Goal: Find specific page/section: Find specific page/section

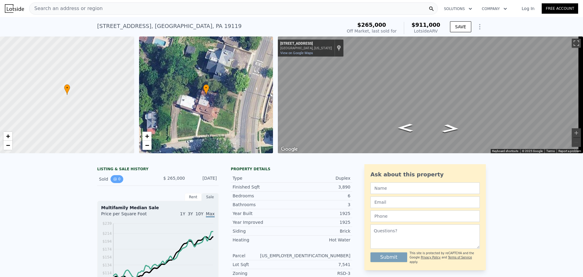
click at [113, 181] on icon "View historical data" at bounding box center [115, 179] width 4 height 4
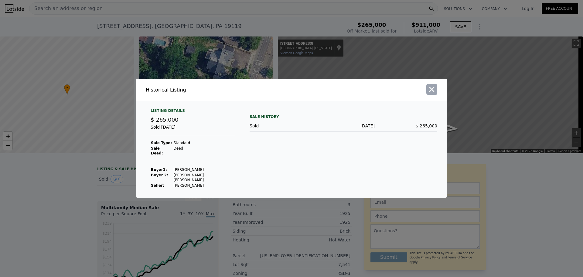
click at [433, 93] on icon "button" at bounding box center [431, 89] width 8 height 8
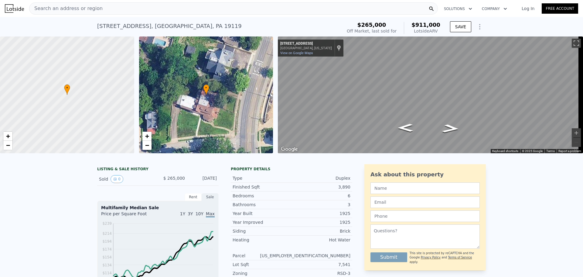
click at [97, 5] on div "Search an address or region" at bounding box center [233, 8] width 409 height 12
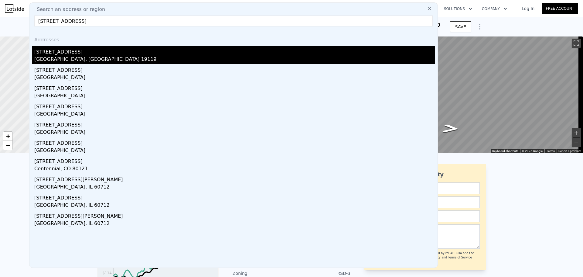
type input "[STREET_ADDRESS]"
click at [65, 56] on div "[GEOGRAPHIC_DATA], [GEOGRAPHIC_DATA] 19119" at bounding box center [234, 60] width 401 height 8
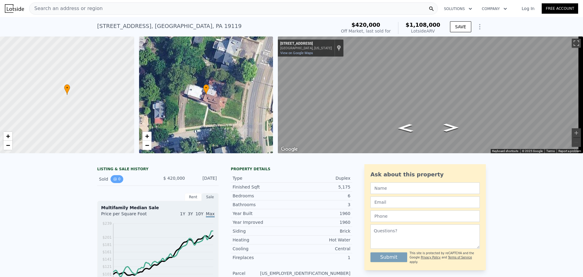
click at [113, 181] on icon "View historical data" at bounding box center [115, 179] width 4 height 4
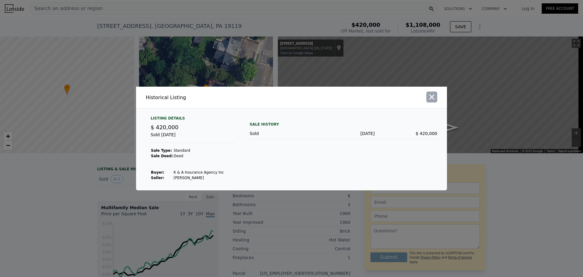
click at [433, 97] on icon "button" at bounding box center [431, 97] width 8 height 8
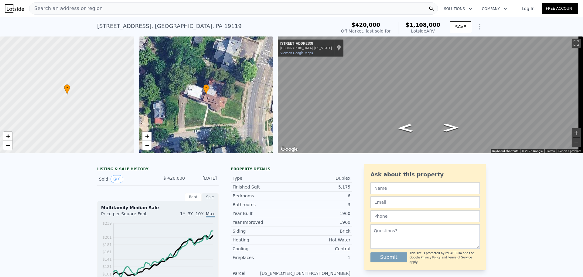
click at [113, 6] on div "Search an address or region" at bounding box center [233, 8] width 409 height 12
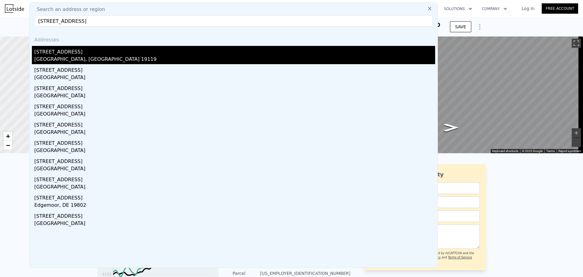
type input "[STREET_ADDRESS]"
click at [93, 53] on div "[STREET_ADDRESS]" at bounding box center [234, 51] width 401 height 10
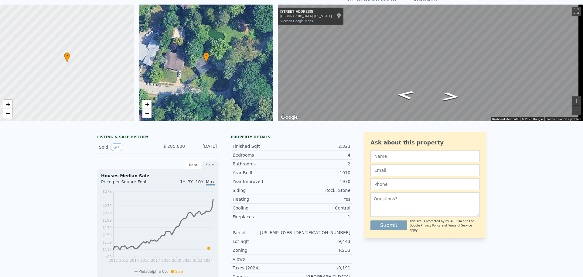
scroll to position [2, 0]
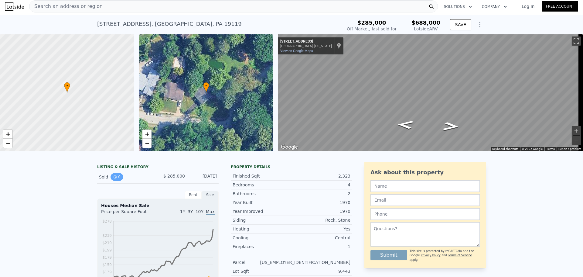
click at [113, 178] on icon "View historical data" at bounding box center [115, 177] width 4 height 4
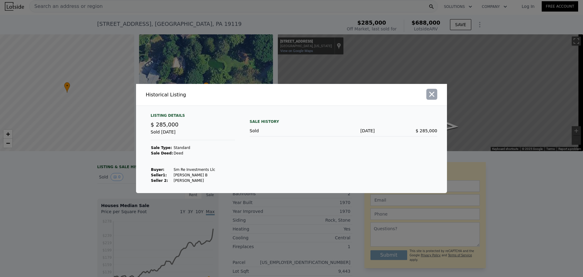
click at [432, 96] on icon "button" at bounding box center [431, 94] width 8 height 8
